Goal: Task Accomplishment & Management: Use online tool/utility

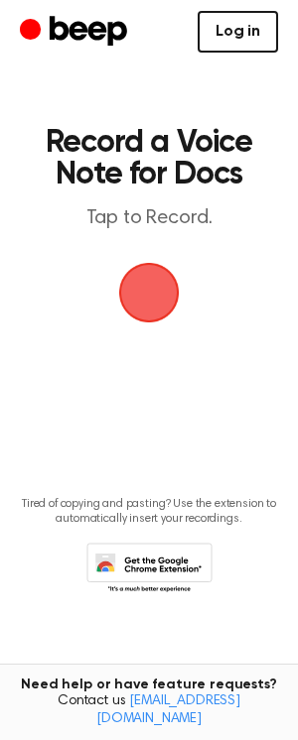
click at [243, 17] on link "Log in" at bounding box center [237, 32] width 80 height 42
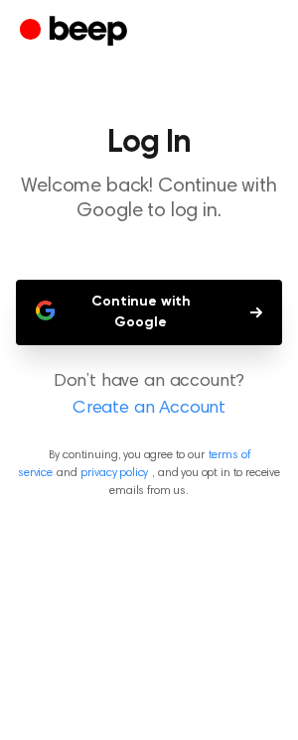
click at [156, 311] on button "Continue with Google" at bounding box center [149, 312] width 266 height 65
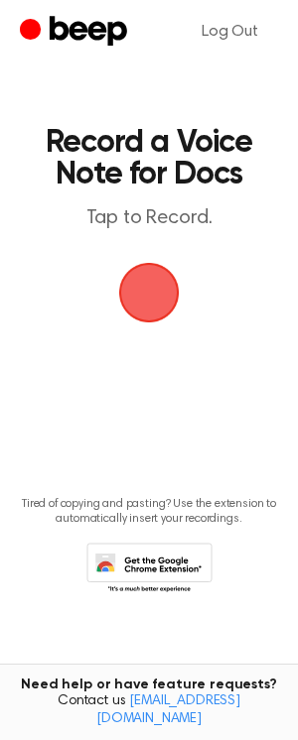
click at [152, 292] on span "button" at bounding box center [148, 292] width 111 height 111
click at [152, 279] on span "button" at bounding box center [148, 292] width 87 height 87
click at [126, 281] on span "button" at bounding box center [148, 292] width 107 height 107
click at [138, 298] on span "button" at bounding box center [148, 292] width 109 height 109
